Goal: Go to known website: Access a specific website the user already knows

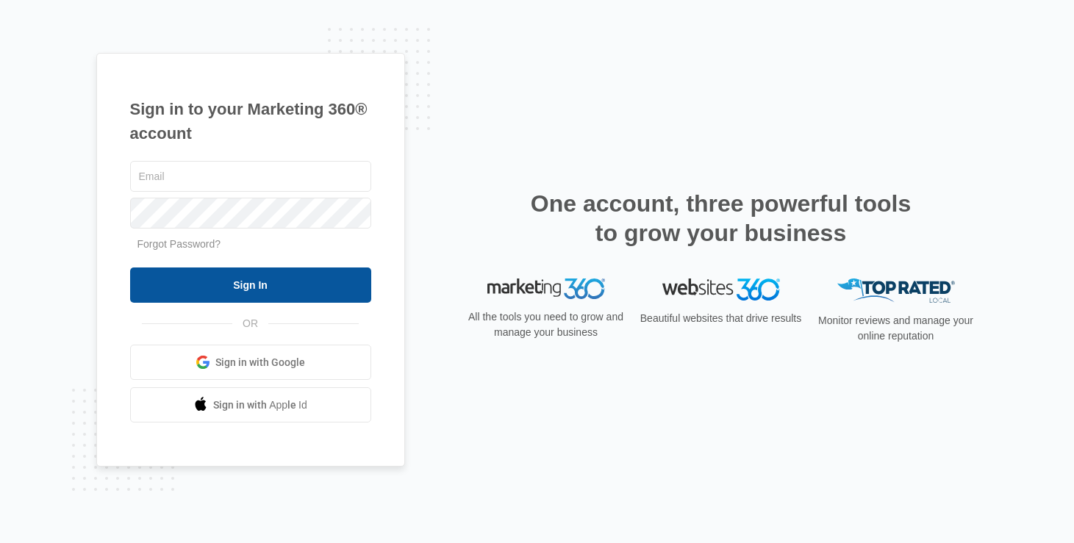
type input "[EMAIL_ADDRESS][PERSON_NAME][DOMAIN_NAME]"
click at [227, 290] on input "Sign In" at bounding box center [250, 285] width 241 height 35
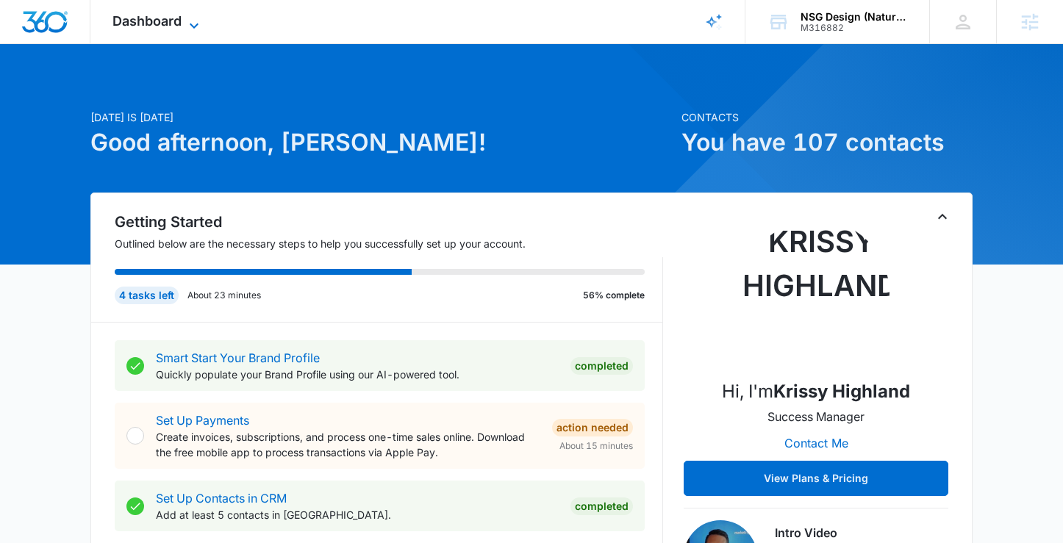
click at [188, 25] on icon at bounding box center [194, 26] width 18 height 18
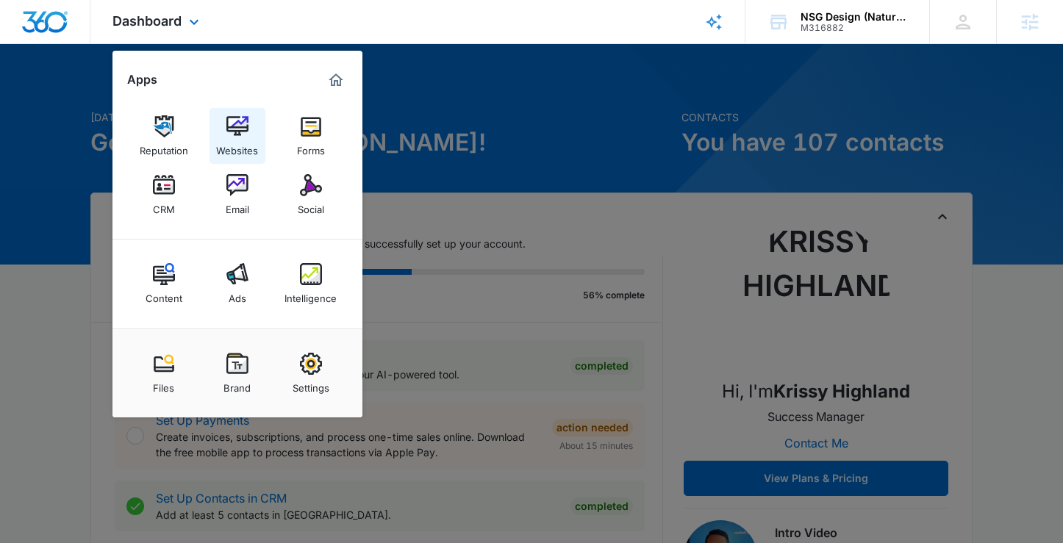
click at [238, 133] on img at bounding box center [238, 126] width 22 height 22
